Goal: Find contact information: Obtain details needed to contact an individual or organization

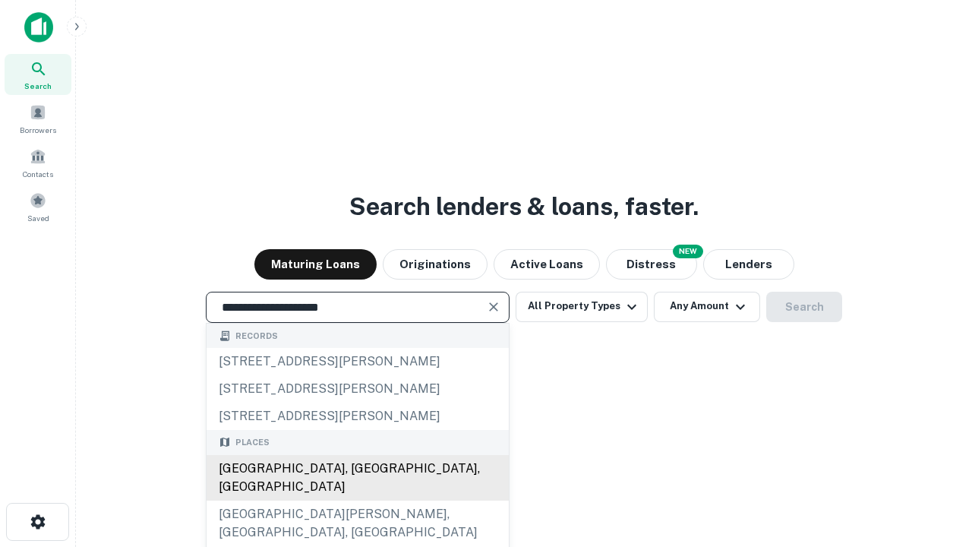
click at [357, 500] on div "Santa Monica, CA, USA" at bounding box center [358, 478] width 302 height 46
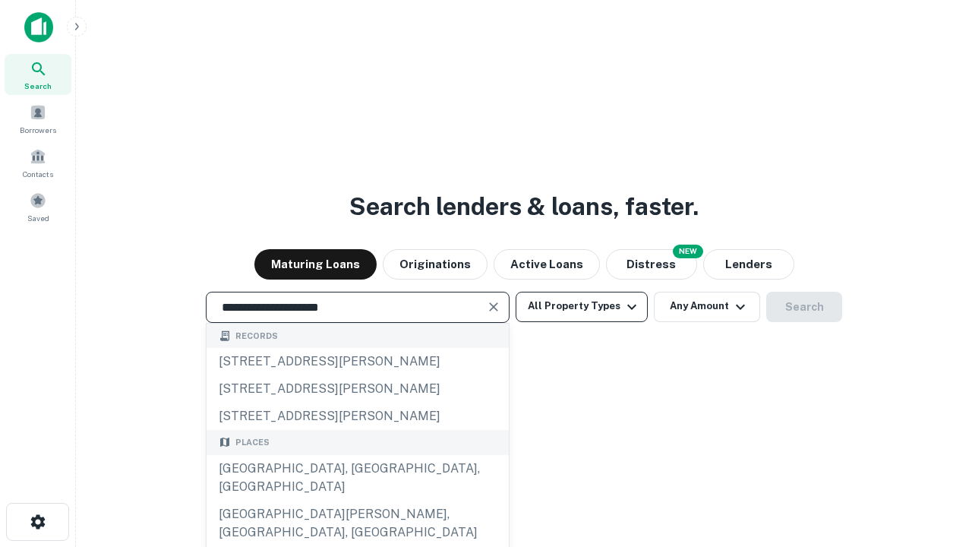
type input "**********"
click at [582, 306] on button "All Property Types" at bounding box center [582, 307] width 132 height 30
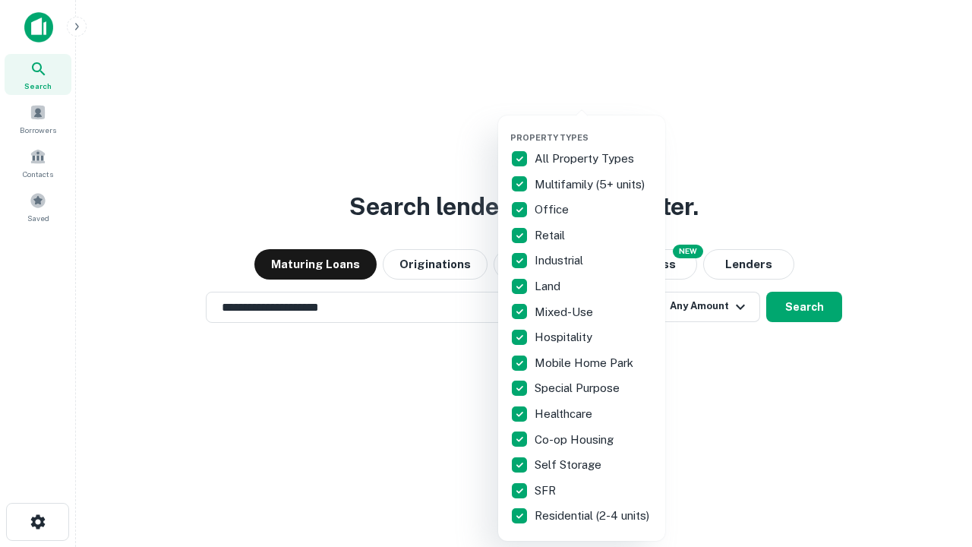
click at [594, 128] on button "button" at bounding box center [593, 128] width 167 height 1
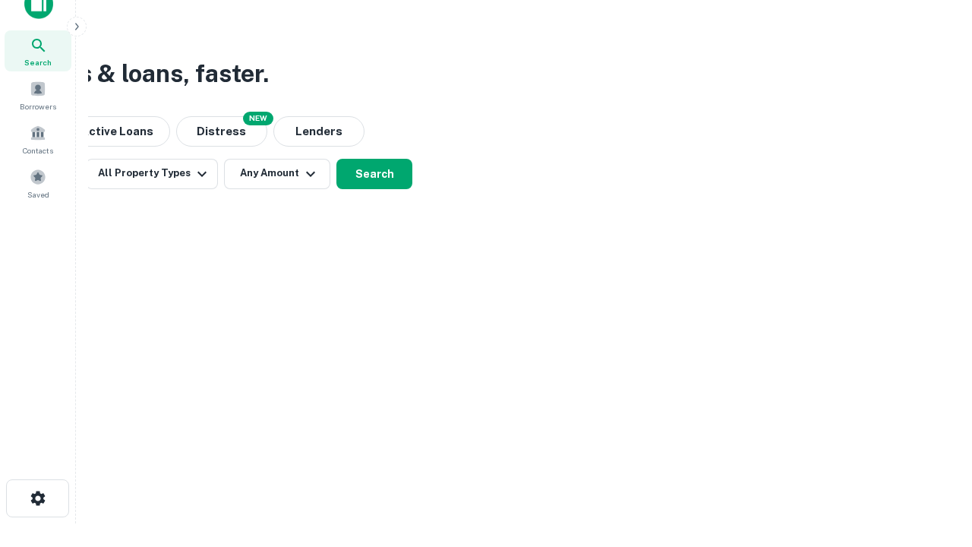
scroll to position [24, 0]
click at [277, 172] on button "Any Amount" at bounding box center [277, 173] width 106 height 30
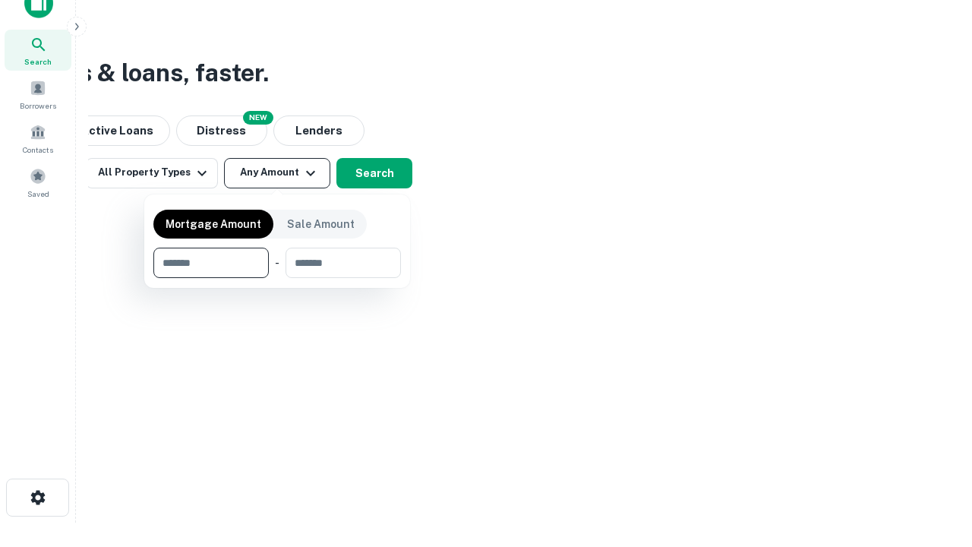
type input "*******"
click at [277, 278] on button "button" at bounding box center [277, 278] width 248 height 1
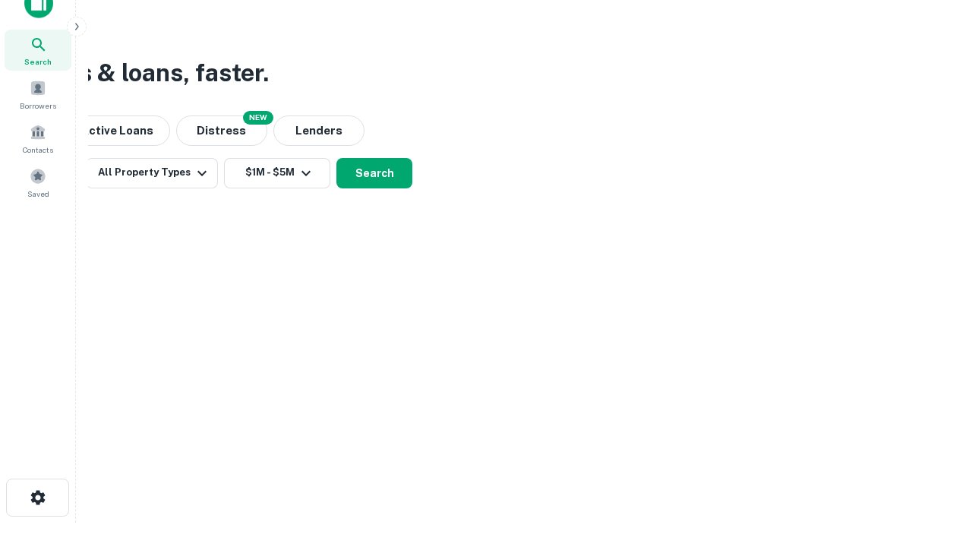
scroll to position [9, 280]
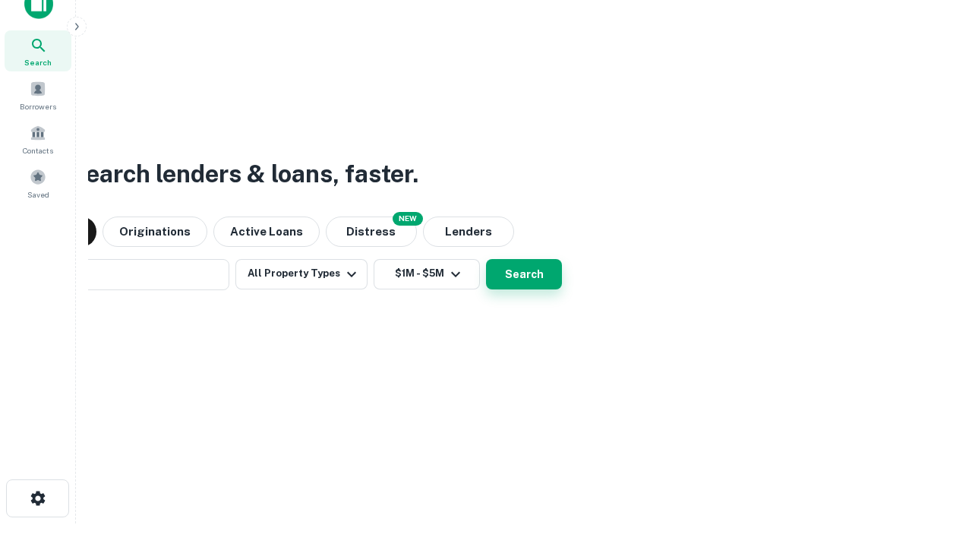
click at [486, 259] on button "Search" at bounding box center [524, 274] width 76 height 30
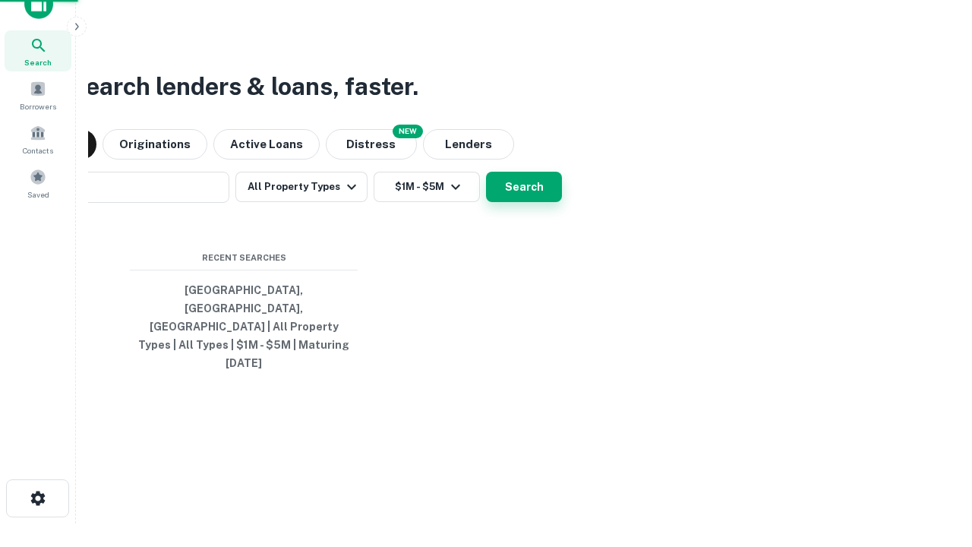
scroll to position [40, 430]
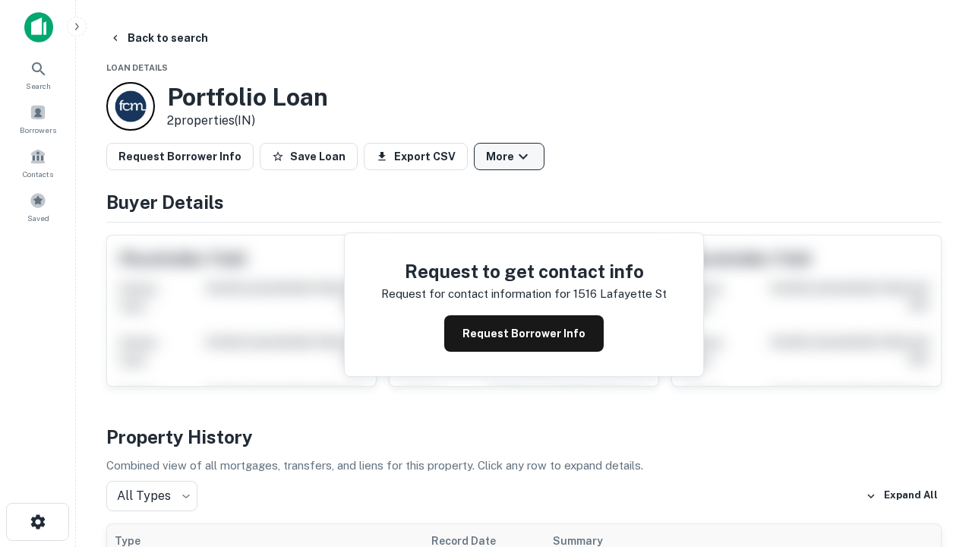
click at [509, 156] on button "More" at bounding box center [509, 156] width 71 height 27
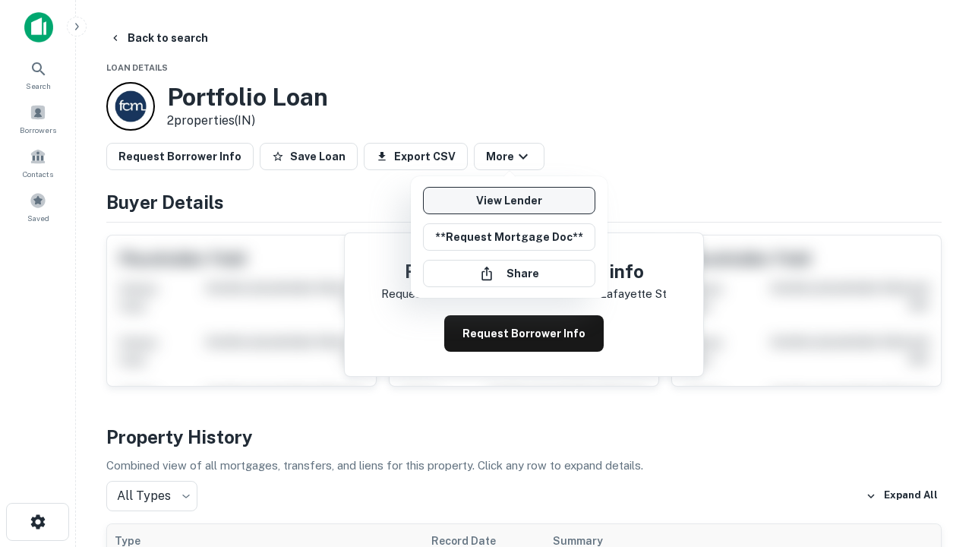
click at [509, 200] on link "View Lender" at bounding box center [509, 200] width 172 height 27
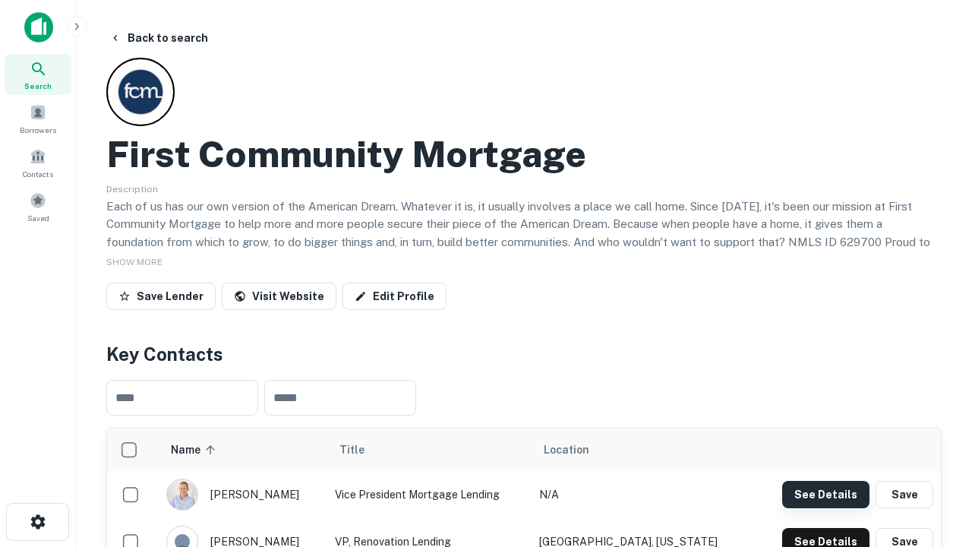
click at [825, 494] on button "See Details" at bounding box center [825, 494] width 87 height 27
click at [37, 522] on icon "button" at bounding box center [38, 522] width 18 height 18
